Goal: Find specific page/section: Find specific page/section

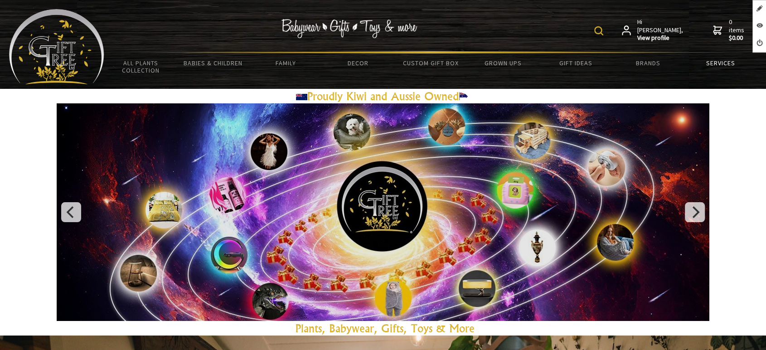
click at [715, 59] on link "Services" at bounding box center [721, 63] width 73 height 19
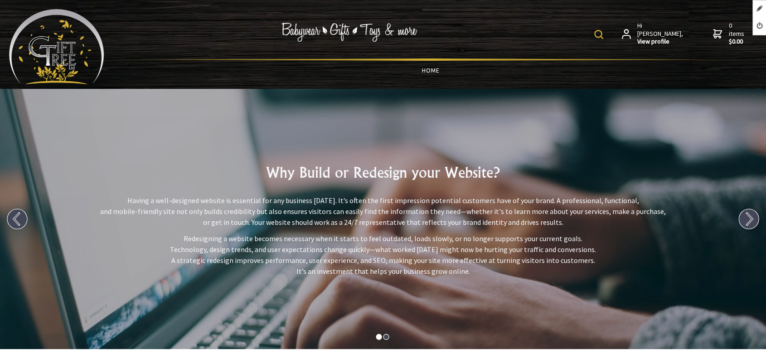
click at [432, 67] on link "HOME" at bounding box center [430, 70] width 653 height 19
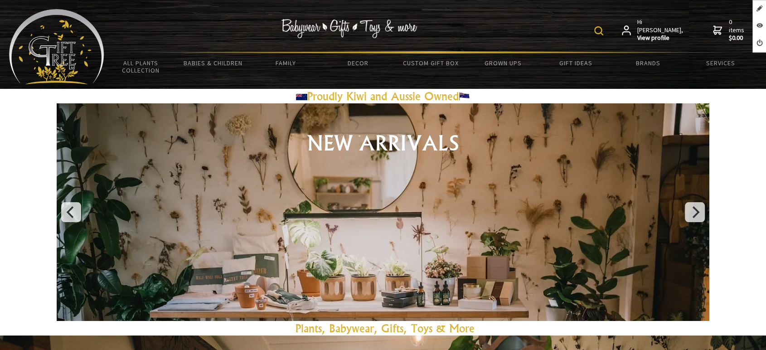
click at [604, 30] on img at bounding box center [599, 30] width 9 height 9
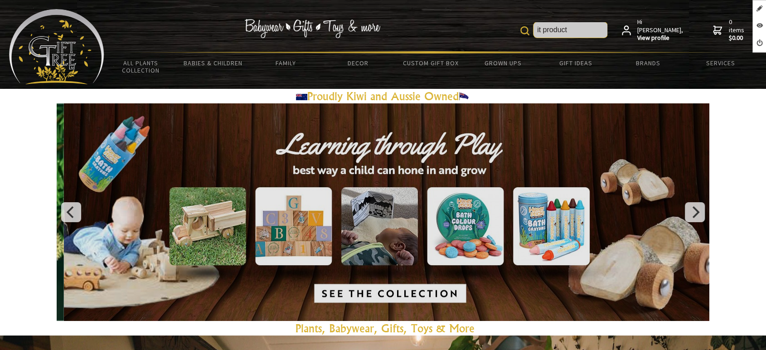
type input "it product"
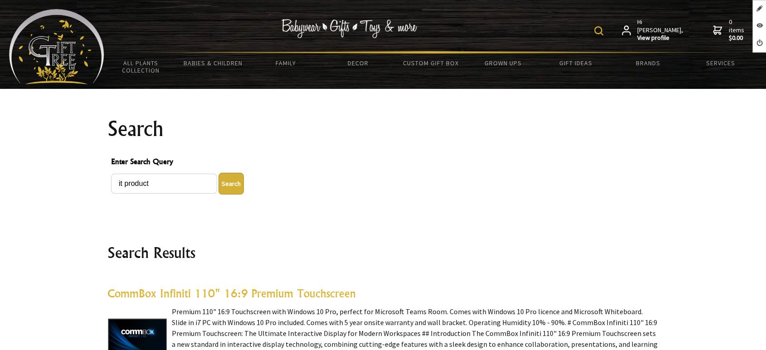
click at [604, 29] on img at bounding box center [599, 30] width 9 height 9
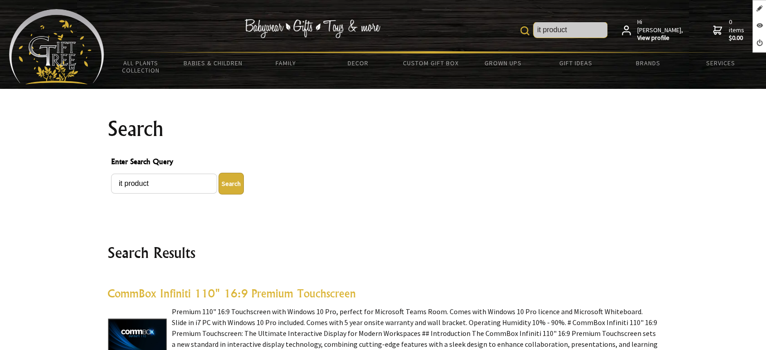
drag, startPoint x: 580, startPoint y: 26, endPoint x: 496, endPoint y: 26, distance: 83.9
click at [496, 26] on div "it product Hi [PERSON_NAME], View profile 0 items $0.00" at bounding box center [430, 30] width 653 height 42
type input "all category"
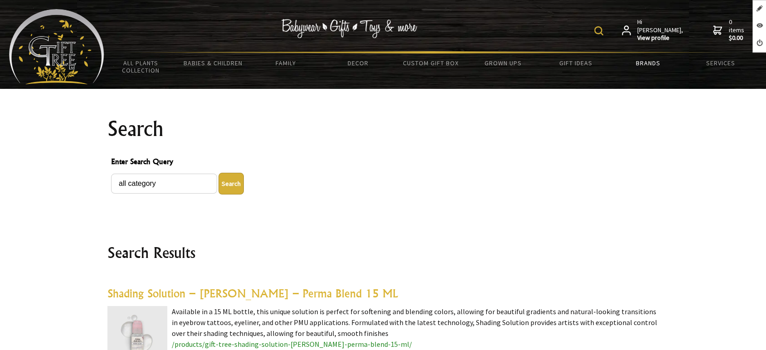
click at [649, 56] on link "Brands" at bounding box center [648, 63] width 73 height 19
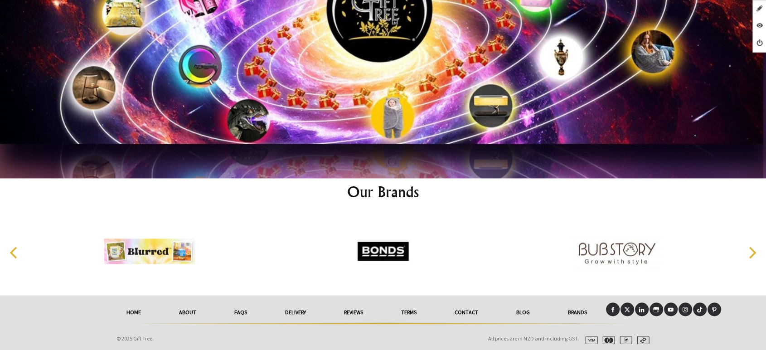
scroll to position [4826, 0]
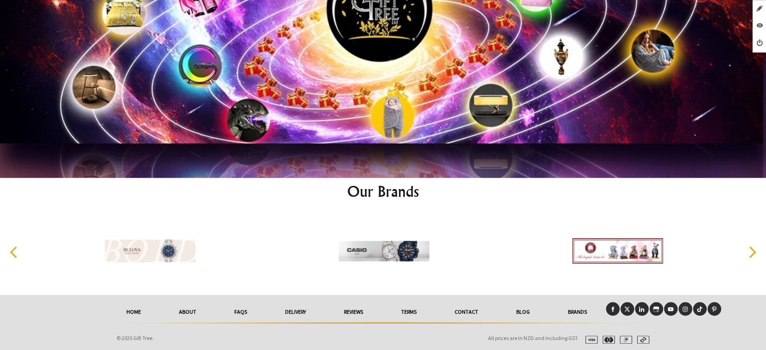
click at [133, 307] on link "HOME" at bounding box center [133, 312] width 53 height 20
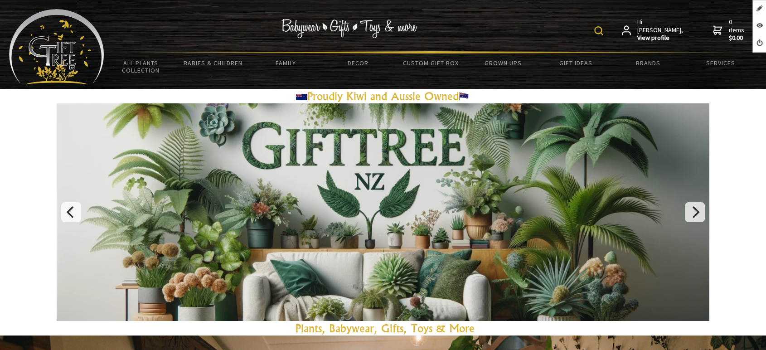
click at [409, 231] on link at bounding box center [383, 212] width 653 height 218
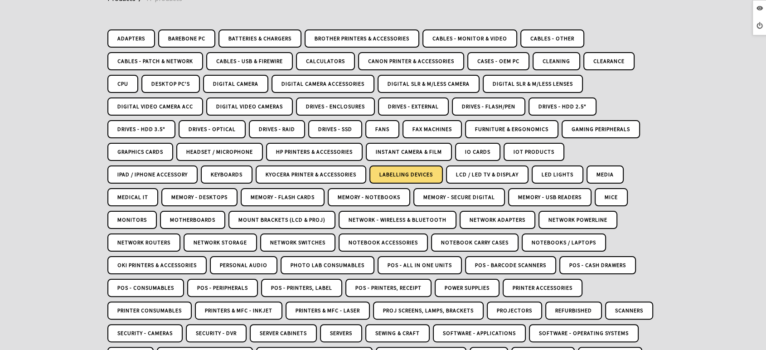
click at [423, 171] on link "Labelling Devices" at bounding box center [406, 175] width 73 height 18
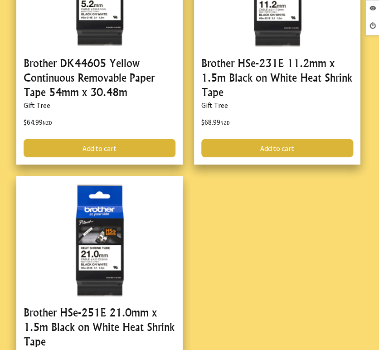
scroll to position [806, 0]
